Goal: Complete application form

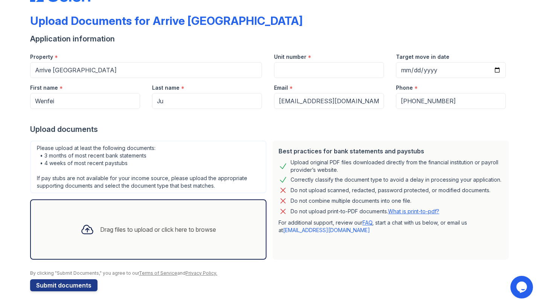
scroll to position [30, 0]
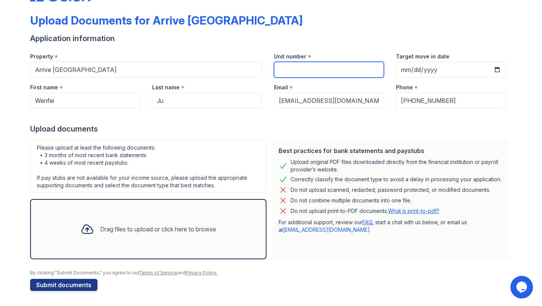
click at [289, 63] on input "Unit number" at bounding box center [329, 70] width 110 height 16
type input "227"
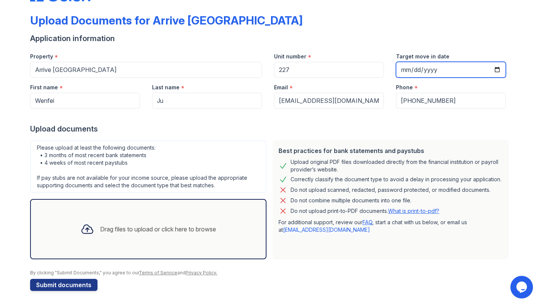
click at [497, 73] on input "Target move in date" at bounding box center [451, 70] width 110 height 16
type input "2025-09-27"
click at [102, 231] on div "Drag files to upload or click here to browse" at bounding box center [158, 228] width 116 height 9
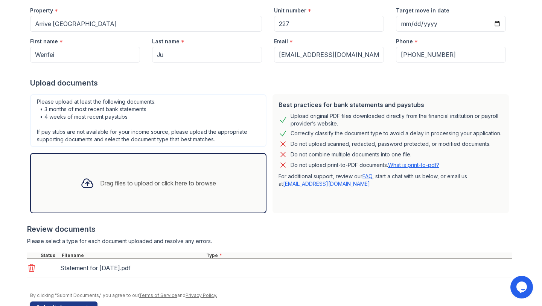
scroll to position [99, 0]
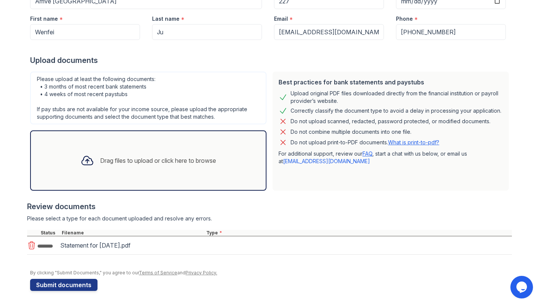
click at [106, 155] on div "Drag files to upload or click here to browse" at bounding box center [149, 161] width 148 height 26
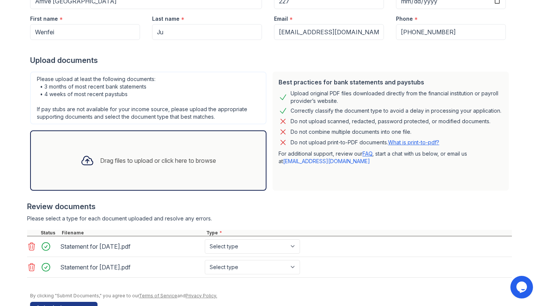
click at [91, 169] on div at bounding box center [88, 161] width 20 height 20
click at [104, 165] on div "Drag files to upload or click here to browse" at bounding box center [149, 161] width 148 height 26
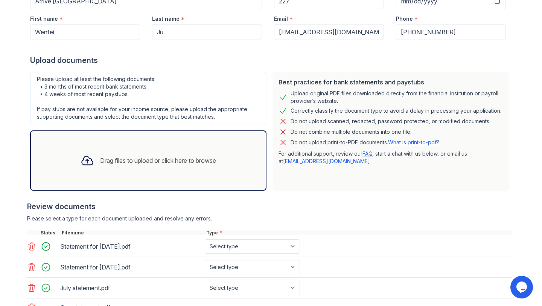
click at [120, 166] on div "Drag files to upload or click here to browse" at bounding box center [149, 161] width 148 height 26
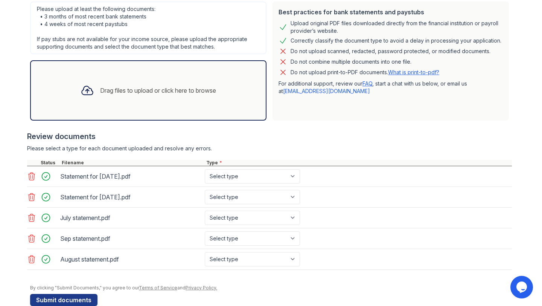
scroll to position [184, 0]
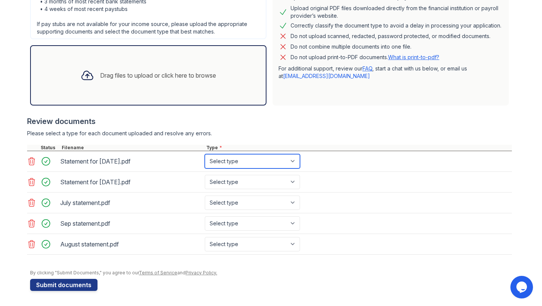
click at [228, 161] on select "Select type Paystub Bank Statement Offer Letter Tax Documents Benefit Award Let…" at bounding box center [252, 161] width 95 height 14
select select "paystub"
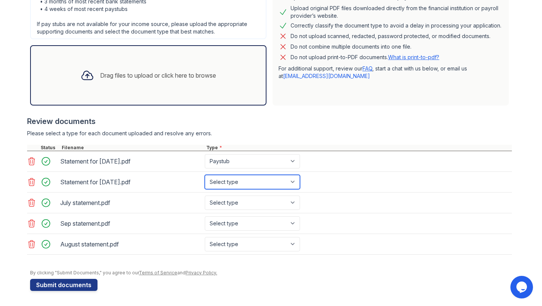
click at [234, 181] on select "Select type Paystub Bank Statement Offer Letter Tax Documents Benefit Award Let…" at bounding box center [252, 182] width 95 height 14
select select "paystub"
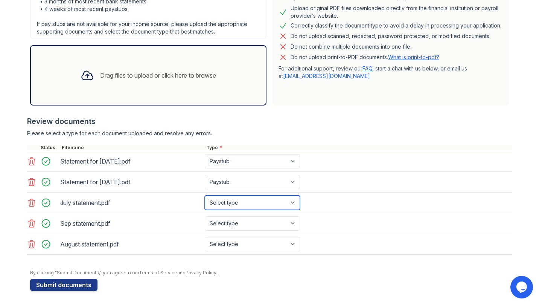
click at [234, 203] on select "Select type Paystub Bank Statement Offer Letter Tax Documents Benefit Award Let…" at bounding box center [252, 202] width 95 height 14
select select "bank_statement"
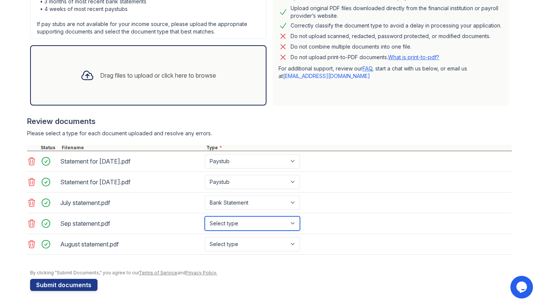
click at [236, 221] on select "Select type Paystub Bank Statement Offer Letter Tax Documents Benefit Award Let…" at bounding box center [252, 223] width 95 height 14
select select "bank_statement"
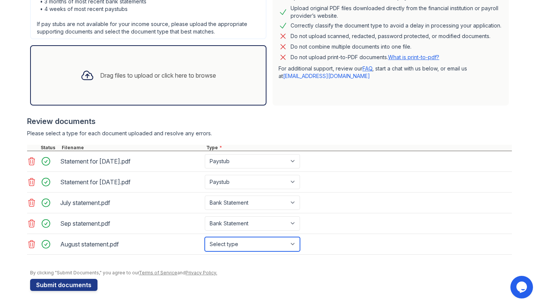
click at [234, 246] on select "Select type Paystub Bank Statement Offer Letter Tax Documents Benefit Award Let…" at bounding box center [252, 244] width 95 height 14
select select "bank_statement"
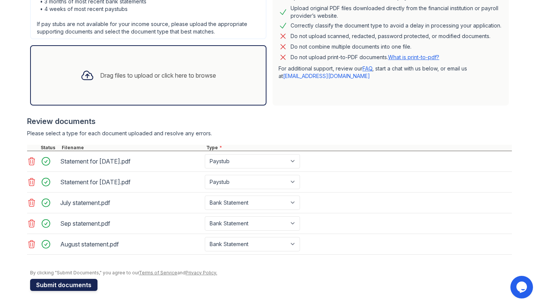
click at [67, 286] on button "Submit documents" at bounding box center [63, 285] width 67 height 12
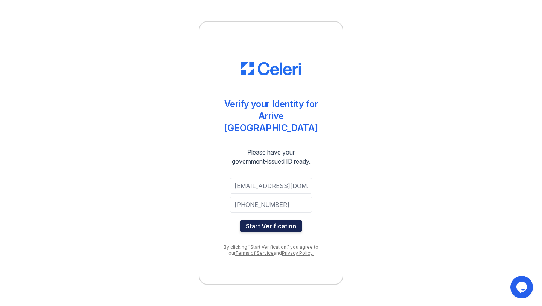
click at [264, 224] on button "Start Verification" at bounding box center [271, 226] width 62 height 12
